Goal: Download file/media

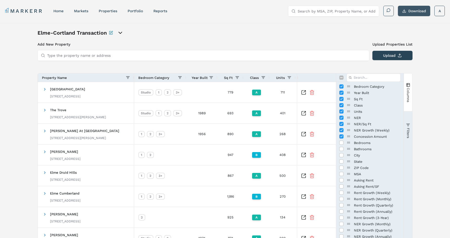
click at [406, 10] on button "Download" at bounding box center [414, 11] width 32 height 10
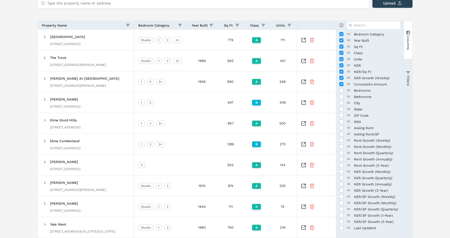
scroll to position [52, 0]
click at [342, 90] on input "Press SPACE to toggle visibility (hidden)" at bounding box center [341, 91] width 4 height 4
checkbox input "true"
click at [342, 96] on input "Press SPACE to toggle visibility (hidden)" at bounding box center [341, 97] width 4 height 4
checkbox input "true"
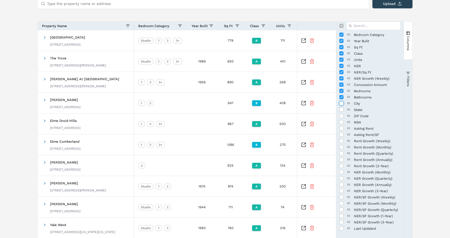
click at [342, 104] on input "Press SPACE to toggle visibility (hidden)" at bounding box center [341, 103] width 4 height 4
checkbox input "true"
click at [342, 109] on input "Press SPACE to toggle visibility (hidden)" at bounding box center [341, 110] width 4 height 4
checkbox input "true"
click at [342, 116] on input "Press SPACE to toggle visibility (hidden)" at bounding box center [341, 116] width 4 height 4
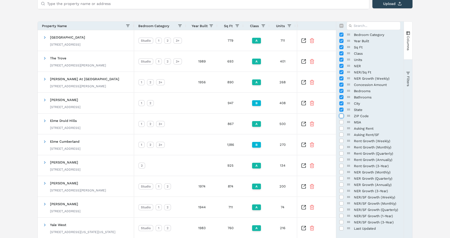
checkbox input "true"
click at [342, 122] on input "Press SPACE to toggle visibility (hidden)" at bounding box center [341, 122] width 4 height 4
checkbox input "true"
click at [342, 128] on input "Press SPACE to toggle visibility (hidden)" at bounding box center [341, 128] width 4 height 4
checkbox input "true"
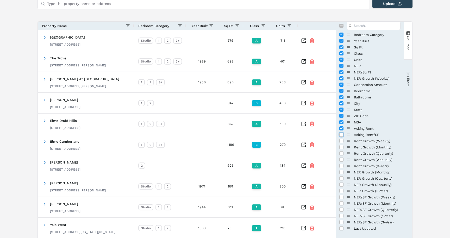
click at [342, 134] on input "Press SPACE to toggle visibility (hidden)" at bounding box center [341, 135] width 4 height 4
checkbox input "true"
click at [341, 142] on input "Press SPACE to toggle visibility (hidden)" at bounding box center [341, 141] width 4 height 4
checkbox input "true"
click at [341, 148] on input "Press SPACE to toggle visibility (hidden)" at bounding box center [341, 147] width 4 height 4
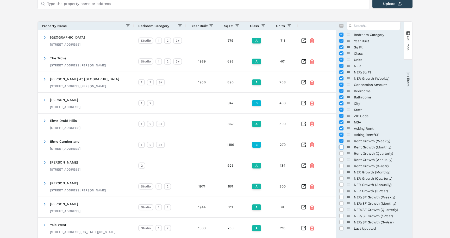
checkbox input "true"
click at [341, 154] on input "Press SPACE to toggle visibility (hidden)" at bounding box center [341, 153] width 4 height 4
checkbox input "true"
click at [342, 159] on input "Press SPACE to toggle visibility (hidden)" at bounding box center [341, 160] width 4 height 4
checkbox input "true"
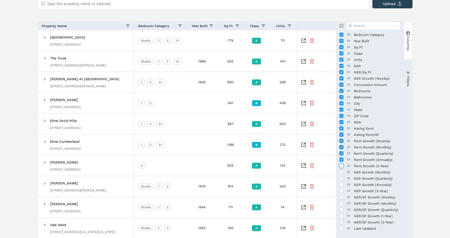
click at [341, 166] on input "Press SPACE to toggle visibility (hidden)" at bounding box center [341, 166] width 4 height 4
checkbox input "true"
click at [342, 173] on input "Press SPACE to toggle visibility (hidden)" at bounding box center [341, 172] width 4 height 4
checkbox input "true"
click at [342, 178] on input "Press SPACE to toggle visibility (hidden)" at bounding box center [341, 178] width 4 height 4
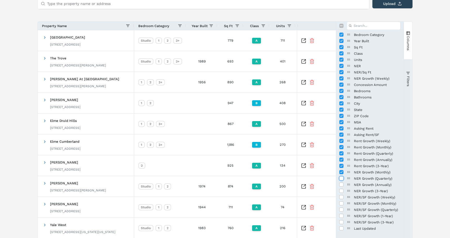
checkbox input "true"
click at [341, 185] on input "Press SPACE to toggle visibility (hidden)" at bounding box center [341, 184] width 4 height 4
checkbox input "true"
click at [342, 193] on input "Press SPACE to toggle visibility (hidden)" at bounding box center [341, 191] width 4 height 4
checkbox input "true"
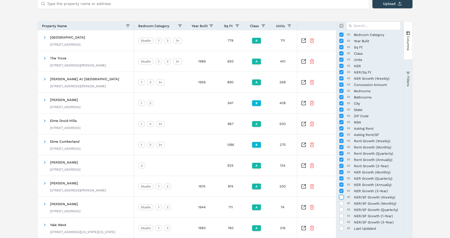
click at [342, 197] on input "Press SPACE to toggle visibility (hidden)" at bounding box center [341, 197] width 4 height 4
checkbox input "true"
click at [341, 203] on input "Press SPACE to toggle visibility (hidden)" at bounding box center [341, 203] width 4 height 4
checkbox input "true"
click at [341, 211] on input "Press SPACE to toggle visibility (hidden)" at bounding box center [341, 209] width 4 height 4
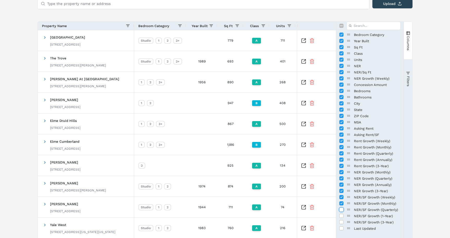
checkbox input "true"
click at [340, 217] on input "Press SPACE to toggle visibility (hidden)" at bounding box center [341, 216] width 4 height 4
checkbox input "true"
click at [340, 222] on input "Press SPACE to toggle visibility (hidden)" at bounding box center [341, 222] width 4 height 4
checkbox input "true"
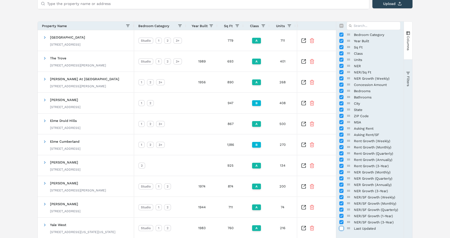
click at [340, 229] on input "Press SPACE to toggle visibility (hidden)" at bounding box center [341, 228] width 4 height 4
checkbox input "true"
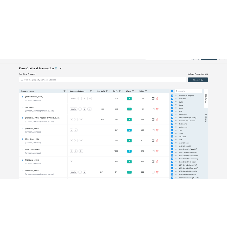
scroll to position [0, 0]
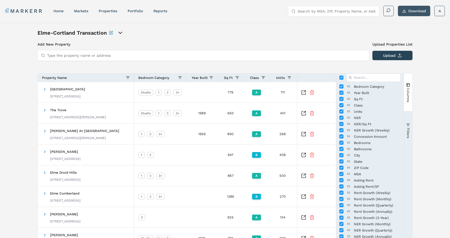
click at [404, 11] on button "Download" at bounding box center [414, 11] width 32 height 10
